Goal: Task Accomplishment & Management: Manage account settings

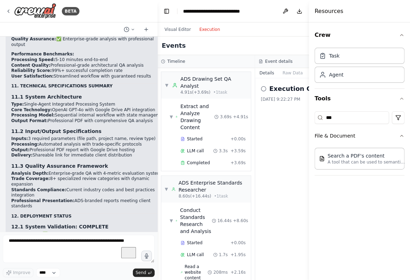
scroll to position [56398, 0]
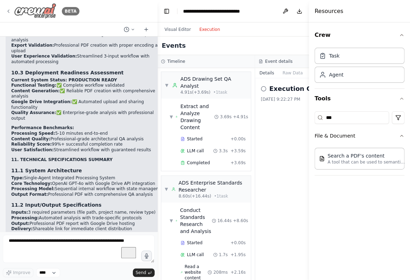
click at [39, 13] on img at bounding box center [35, 11] width 42 height 16
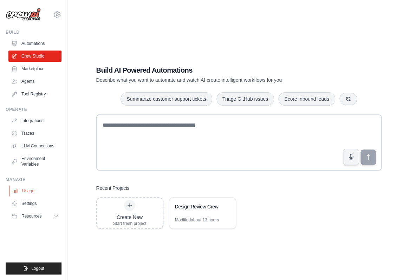
click at [29, 195] on link "Usage" at bounding box center [35, 190] width 53 height 11
click at [201, 208] on div "Design Review Crew" at bounding box center [199, 206] width 48 height 7
click at [188, 221] on div "Modified about 13 hours" at bounding box center [197, 220] width 44 height 6
click at [187, 208] on div "Design Review Crew" at bounding box center [199, 206] width 48 height 7
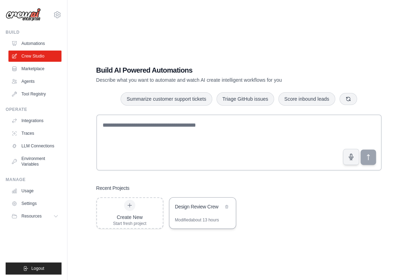
click at [187, 208] on div "Design Review Crew" at bounding box center [199, 206] width 48 height 7
click at [193, 217] on div "Modified about 13 hours" at bounding box center [197, 220] width 44 height 6
click at [193, 220] on div "Modified about 13 hours" at bounding box center [197, 220] width 44 height 6
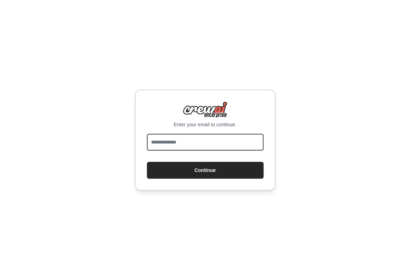
click at [186, 141] on input "email" at bounding box center [205, 142] width 117 height 17
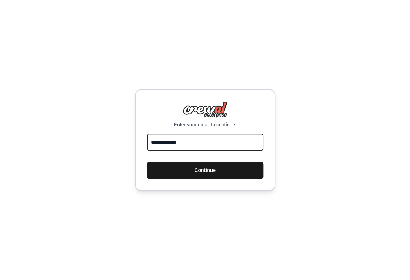
type input "**********"
click at [179, 170] on button "Continue" at bounding box center [205, 170] width 117 height 17
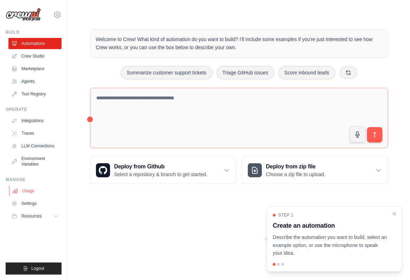
click at [33, 190] on link "Usage" at bounding box center [35, 190] width 53 height 11
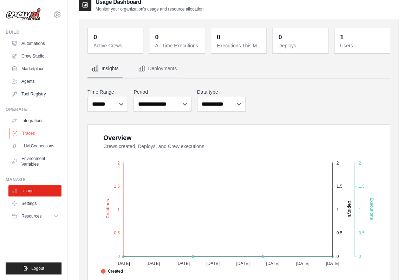
scroll to position [10, 0]
click at [24, 204] on link "Settings" at bounding box center [35, 203] width 53 height 11
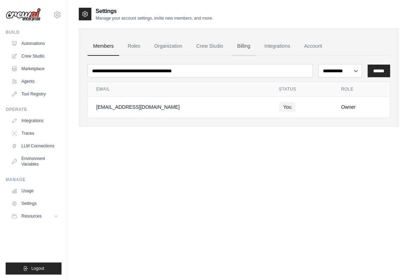
click at [242, 40] on link "Billing" at bounding box center [243, 46] width 24 height 19
